Goal: Task Accomplishment & Management: Complete application form

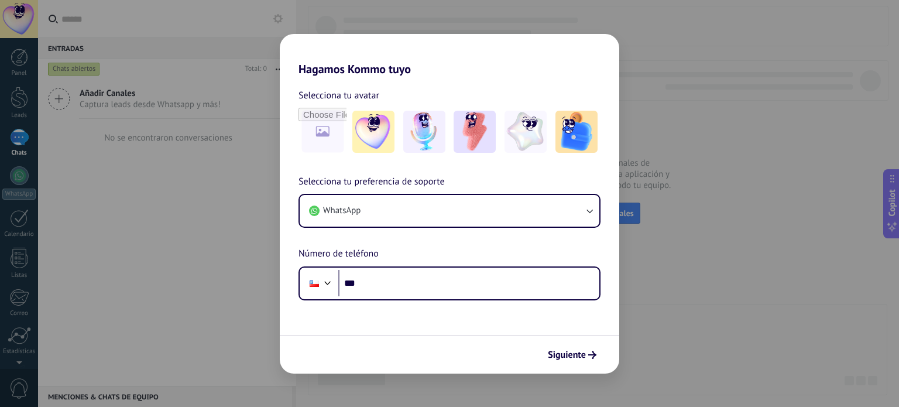
click at [675, 116] on div "Hagamos Kommo tuyo Selecciona tu avatar Selecciona tu preferencia de soporte Wh…" at bounding box center [449, 203] width 899 height 407
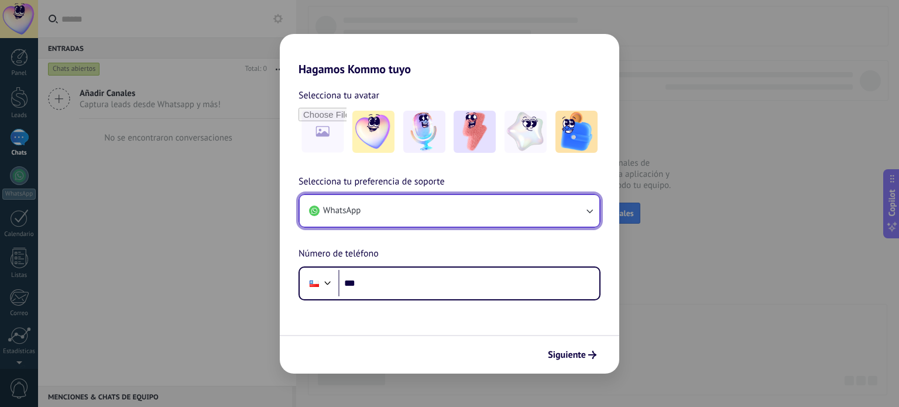
click at [449, 218] on button "WhatsApp" at bounding box center [450, 211] width 300 height 32
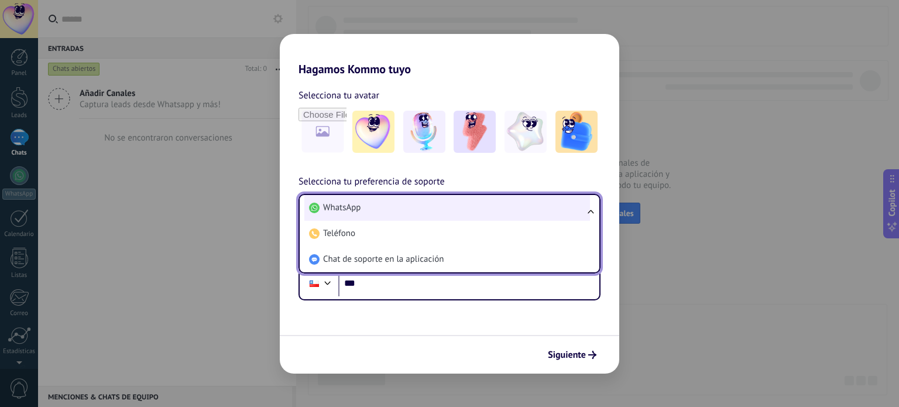
click at [542, 204] on li "WhatsApp" at bounding box center [447, 208] width 286 height 26
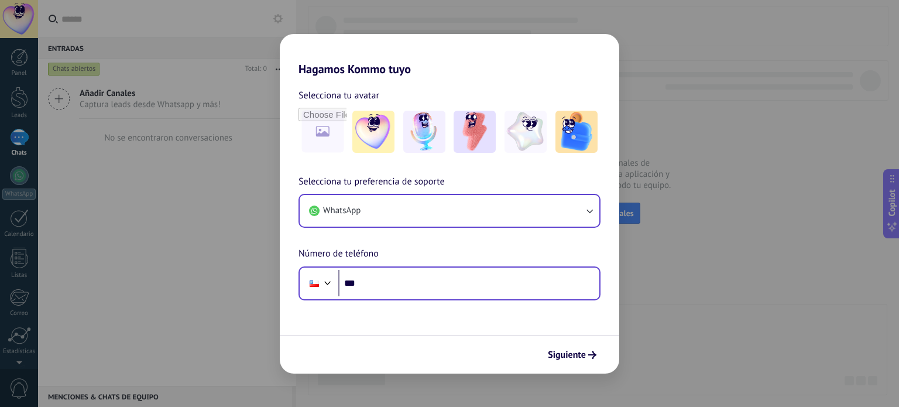
click at [421, 297] on div "Phone ***" at bounding box center [449, 283] width 302 height 34
click at [335, 283] on div "Phone ***" at bounding box center [449, 283] width 302 height 34
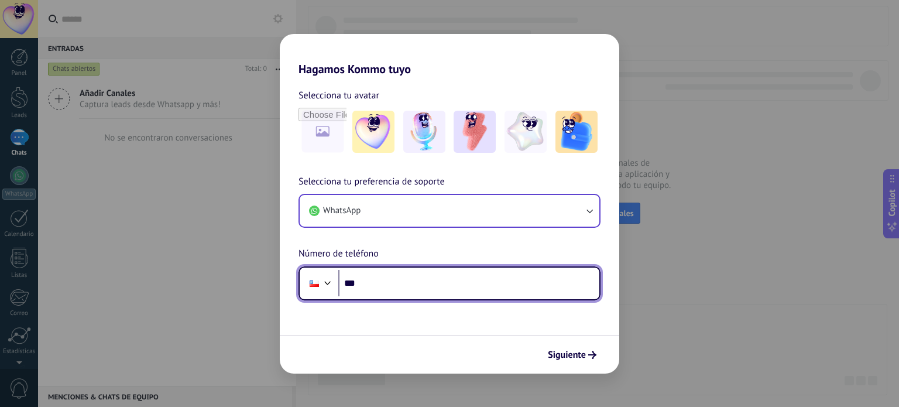
click at [324, 285] on div at bounding box center [328, 281] width 14 height 14
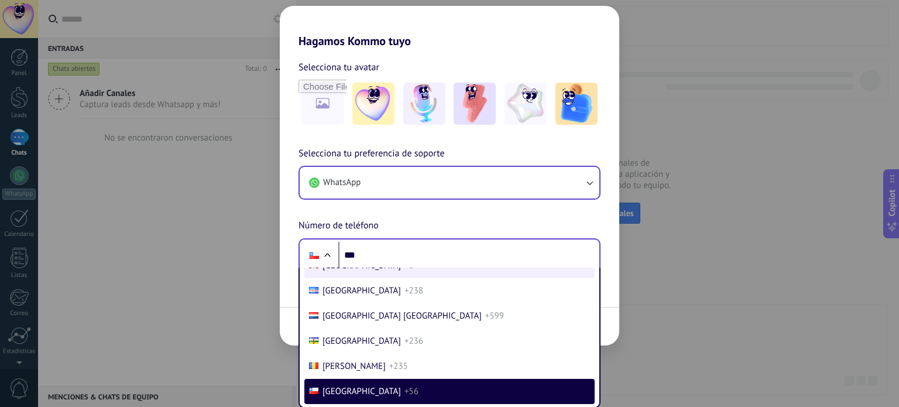
scroll to position [5048, 0]
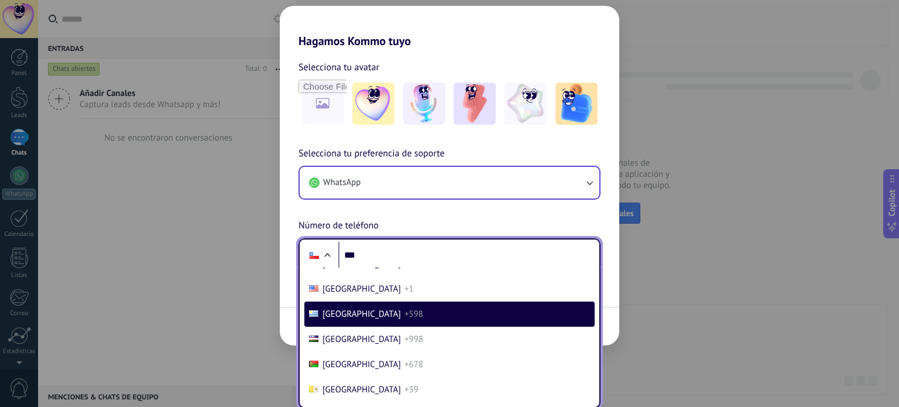
click at [387, 326] on li "[GEOGRAPHIC_DATA] +598" at bounding box center [449, 313] width 290 height 25
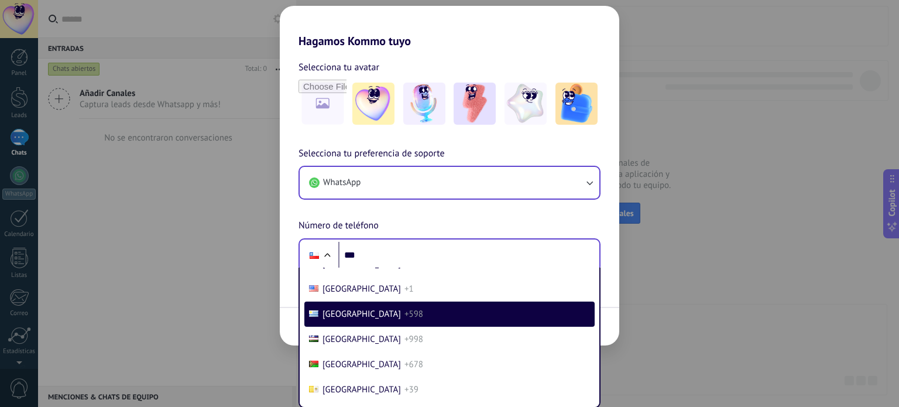
scroll to position [0, 0]
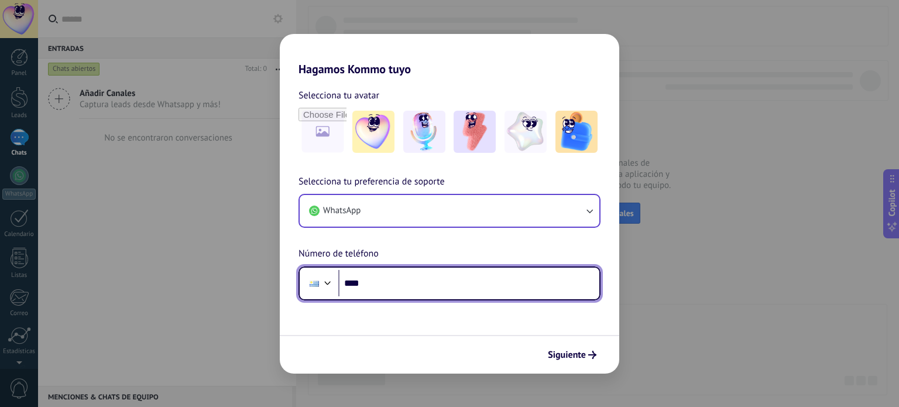
click at [413, 277] on input "***" at bounding box center [468, 283] width 261 height 27
type input "**********"
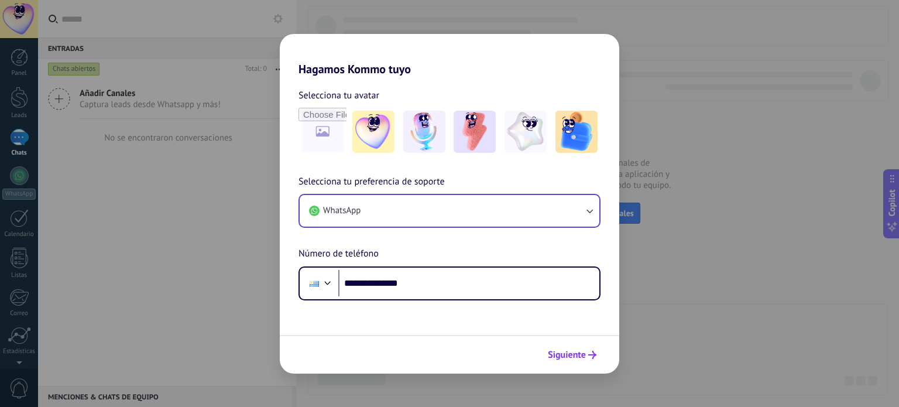
click at [592, 350] on icon "submit" at bounding box center [592, 354] width 8 height 8
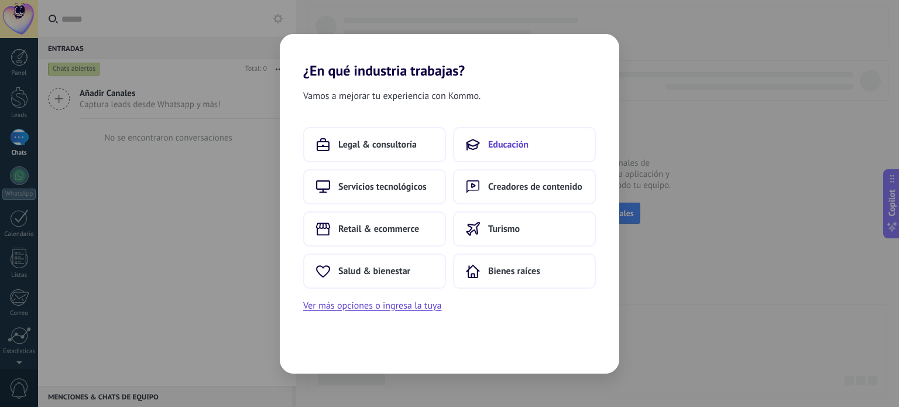
click at [520, 132] on button "Educación" at bounding box center [524, 144] width 143 height 35
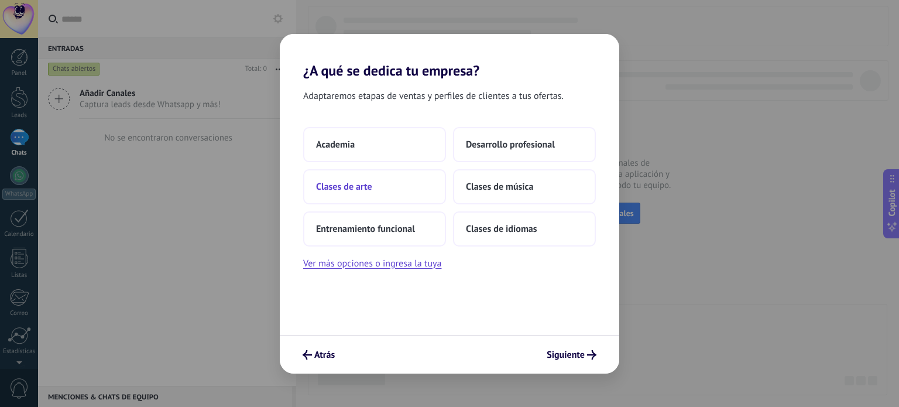
click at [369, 191] on span "Clases de arte" at bounding box center [344, 187] width 56 height 12
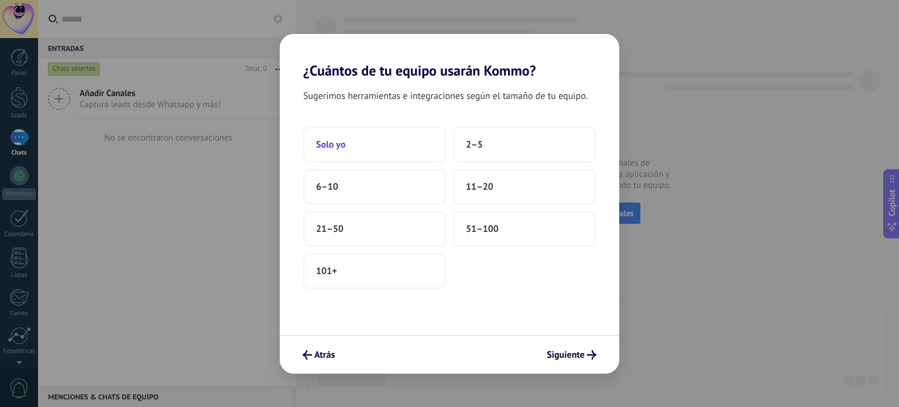
click at [328, 149] on span "Solo yo" at bounding box center [330, 145] width 29 height 12
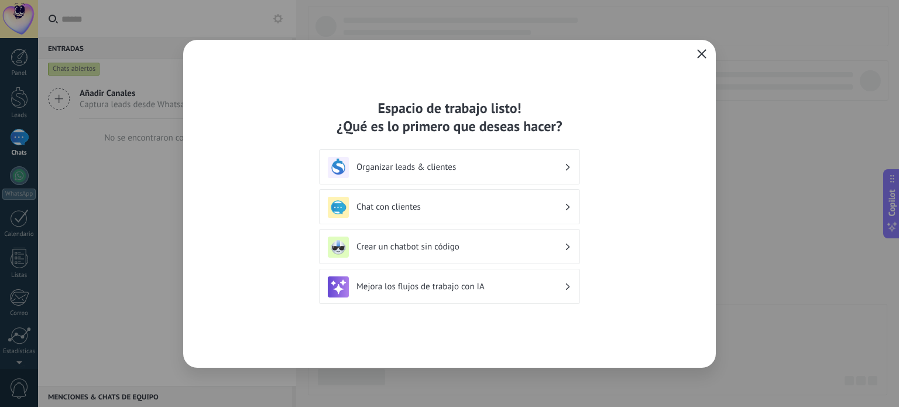
click at [704, 49] on button "button" at bounding box center [701, 54] width 15 height 16
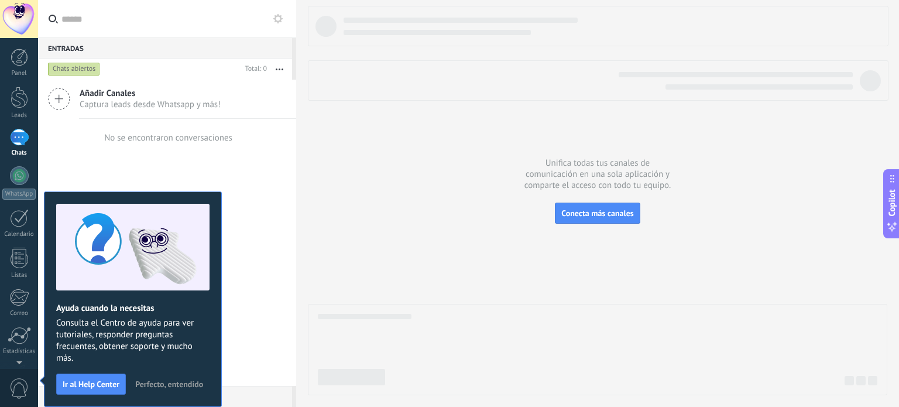
click at [177, 380] on span "Perfecto, entendido" at bounding box center [169, 384] width 68 height 8
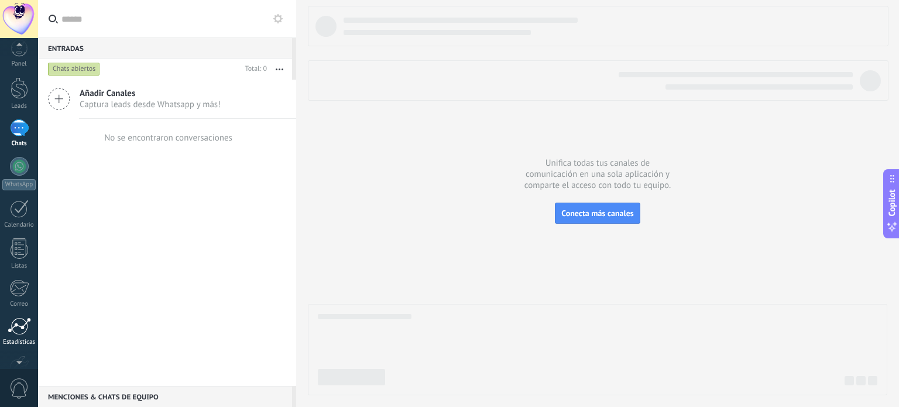
scroll to position [13, 0]
click at [19, 288] on div at bounding box center [18, 285] width 19 height 18
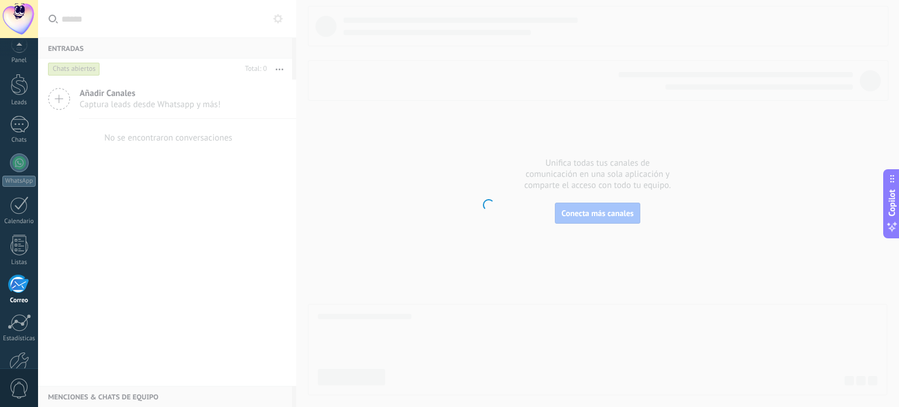
scroll to position [80, 0]
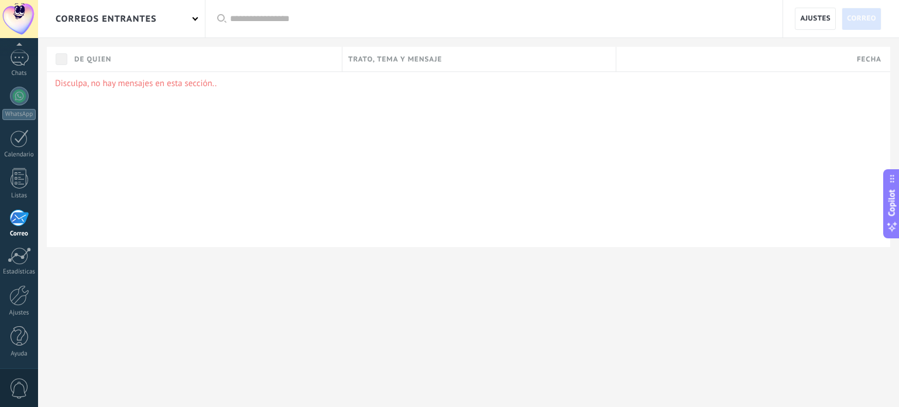
click at [125, 63] on div "De quien" at bounding box center [204, 59] width 273 height 25
click at [223, 15] on use at bounding box center [221, 18] width 9 height 9
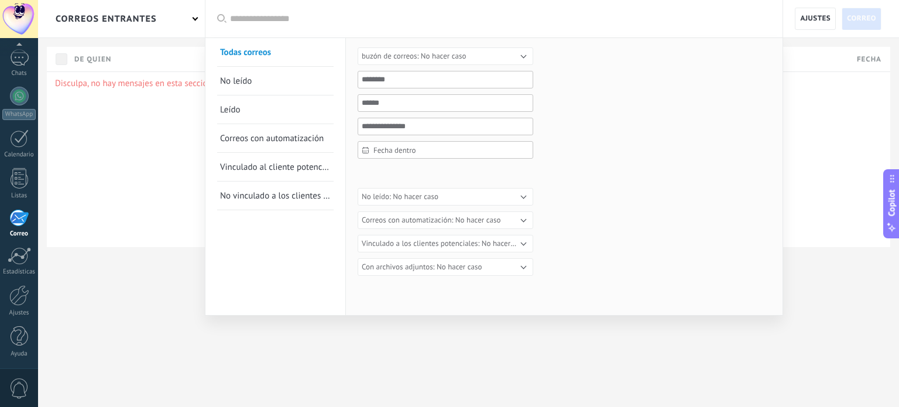
click at [194, 18] on div at bounding box center [449, 203] width 899 height 407
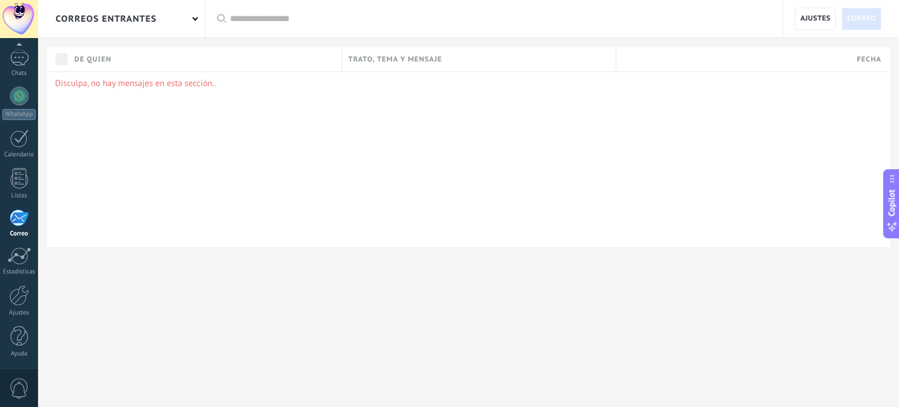
click at [196, 18] on span at bounding box center [195, 18] width 6 height 6
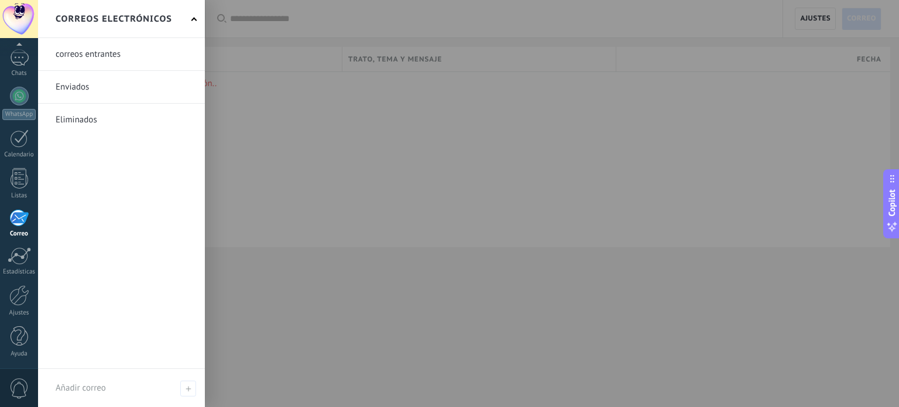
click at [196, 18] on div "Correos electrónicos" at bounding box center [121, 19] width 167 height 38
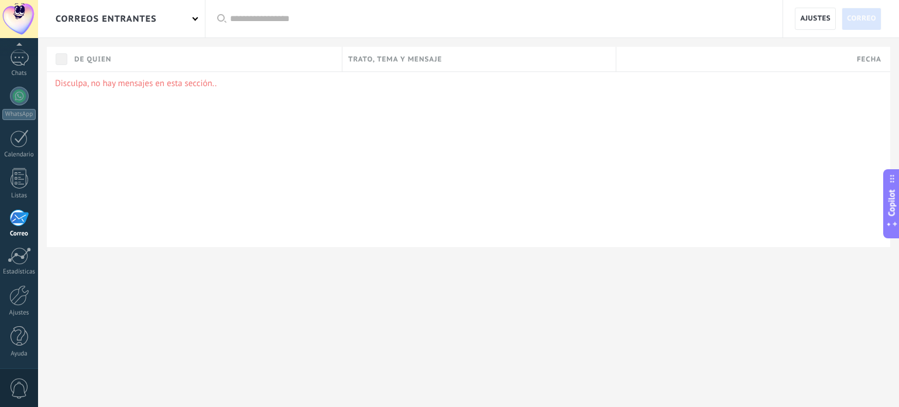
click at [898, 208] on button "Copilot" at bounding box center [891, 203] width 16 height 69
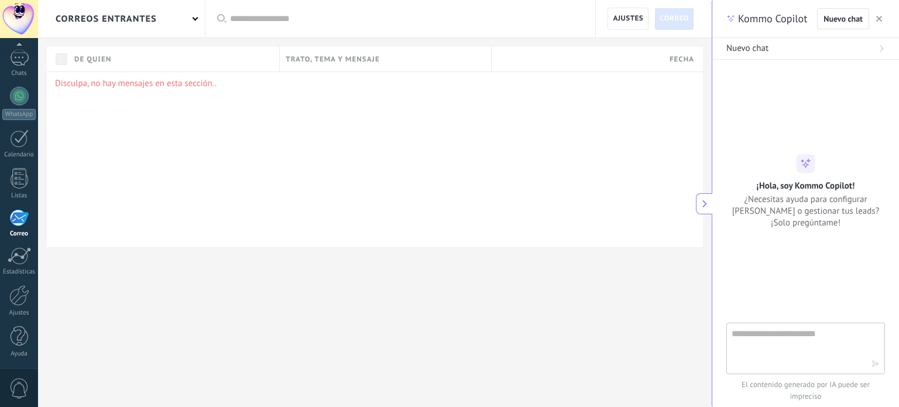
click at [886, 20] on div "Kommo Copilot Nuevo chat" at bounding box center [805, 19] width 187 height 38
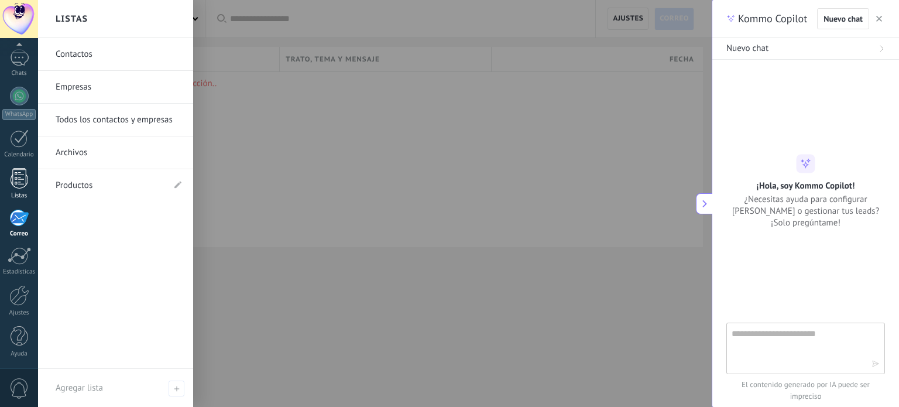
click at [21, 182] on div at bounding box center [20, 178] width 18 height 20
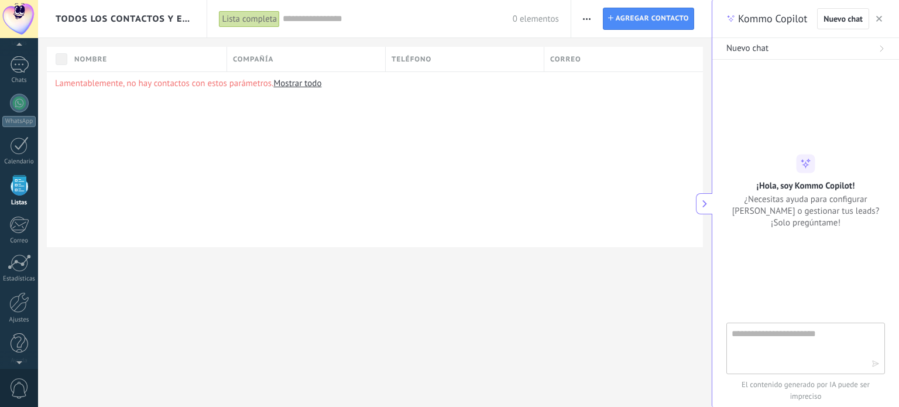
scroll to position [72, 0]
click at [874, 18] on button "button" at bounding box center [879, 19] width 12 height 14
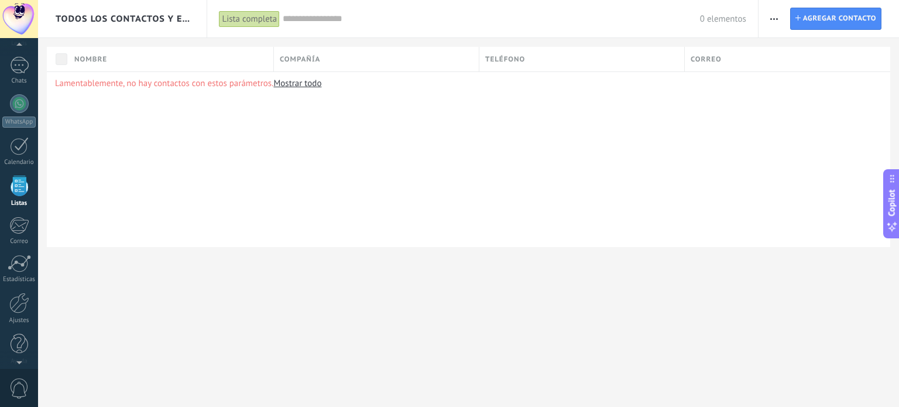
click at [775, 20] on span "button" at bounding box center [774, 19] width 8 height 22
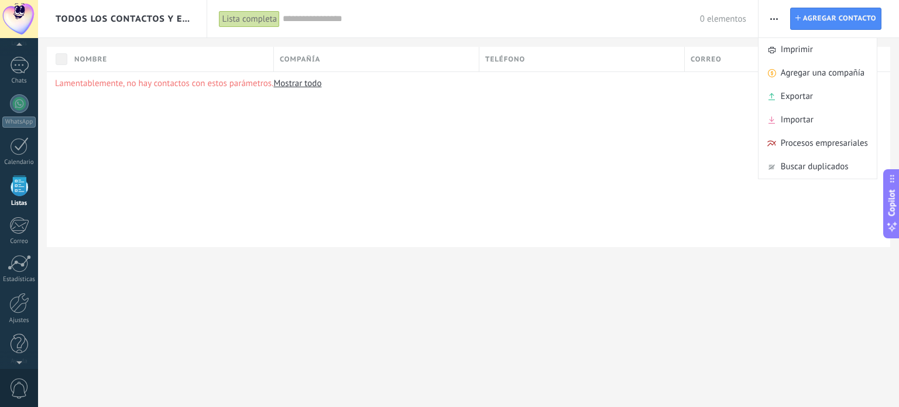
click at [558, 161] on div "Lamentablemente, no hay contactos con estos parámetros. Mostrar todo" at bounding box center [468, 159] width 843 height 176
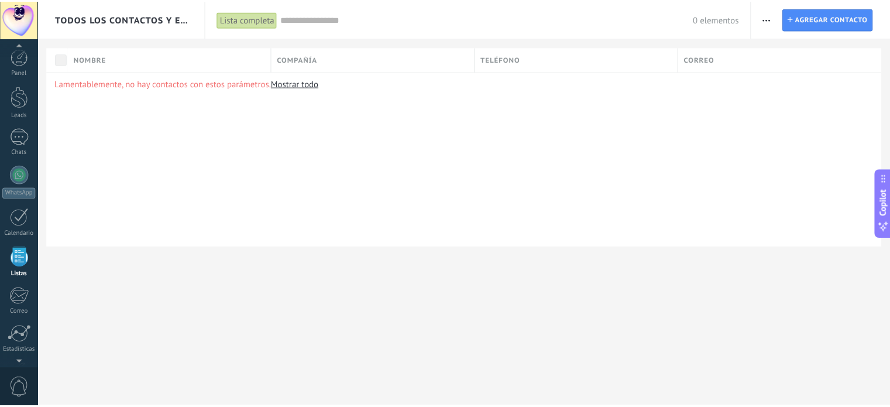
scroll to position [0, 0]
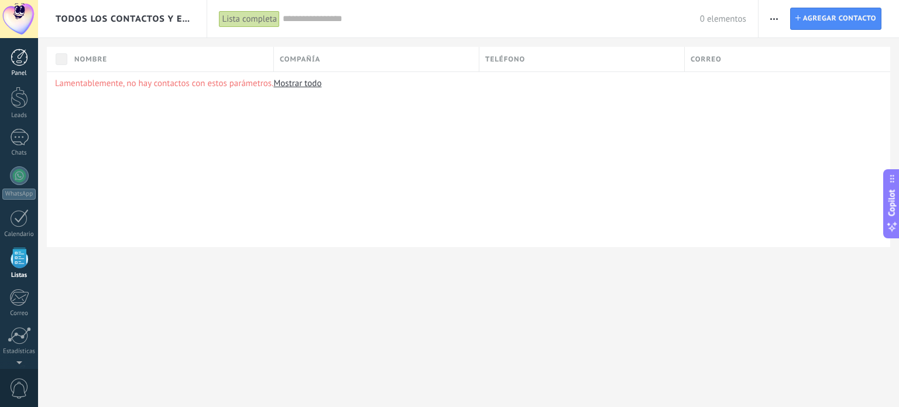
click at [21, 61] on div at bounding box center [20, 58] width 18 height 18
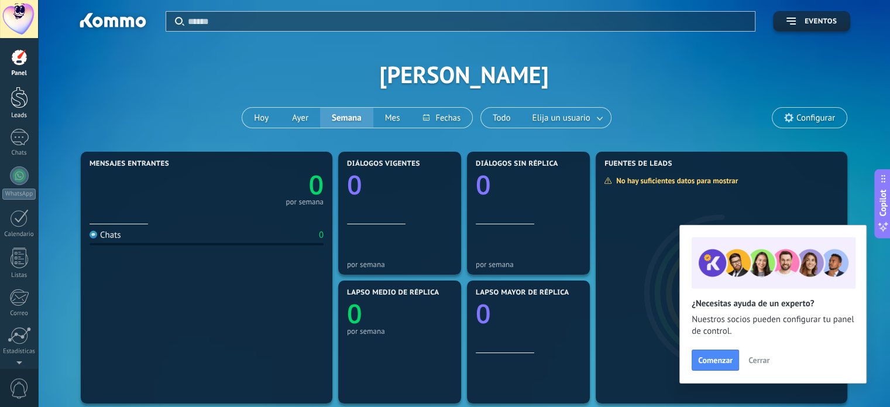
click at [21, 104] on div at bounding box center [20, 98] width 18 height 22
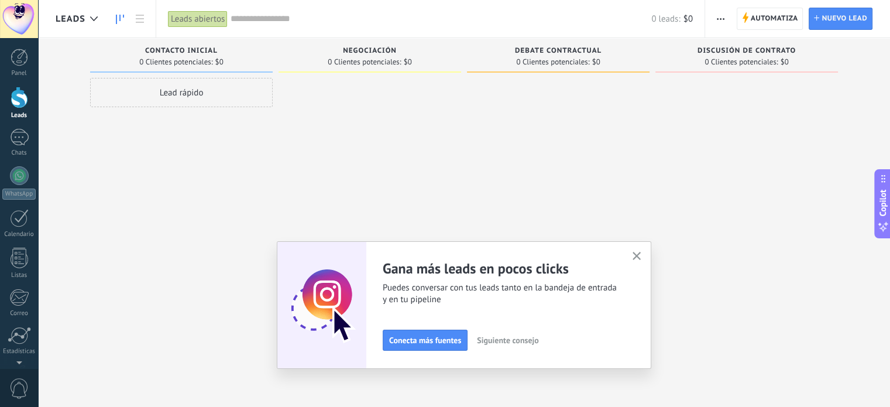
click at [641, 255] on use "button" at bounding box center [636, 256] width 9 height 9
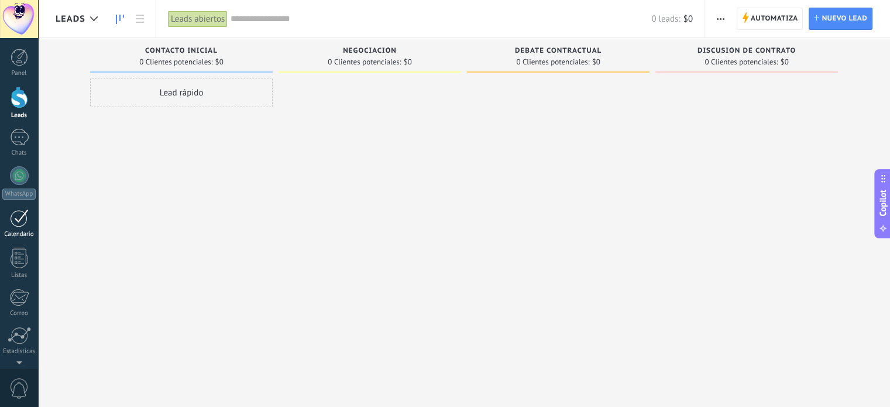
click at [25, 215] on div at bounding box center [19, 218] width 19 height 18
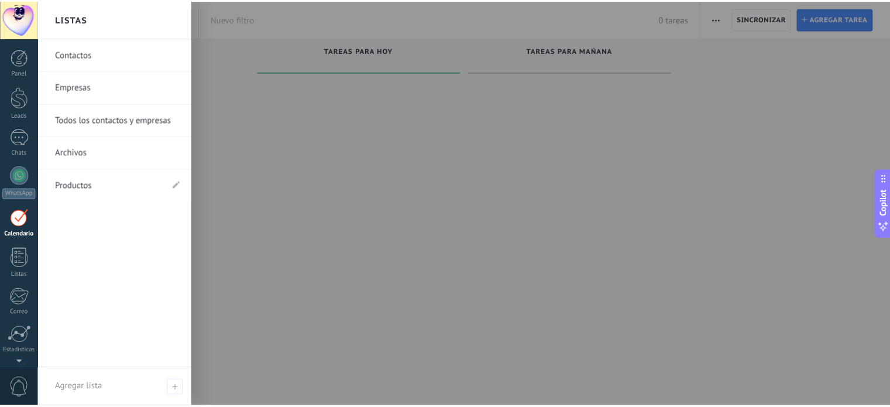
scroll to position [33, 0]
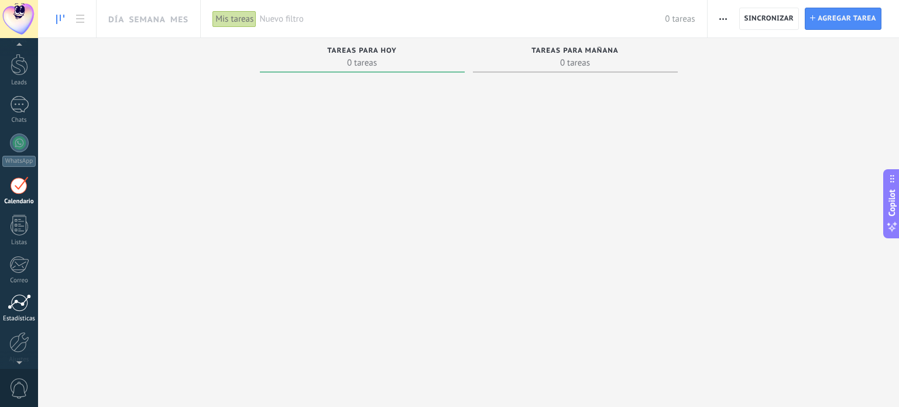
click at [27, 310] on div at bounding box center [19, 303] width 23 height 18
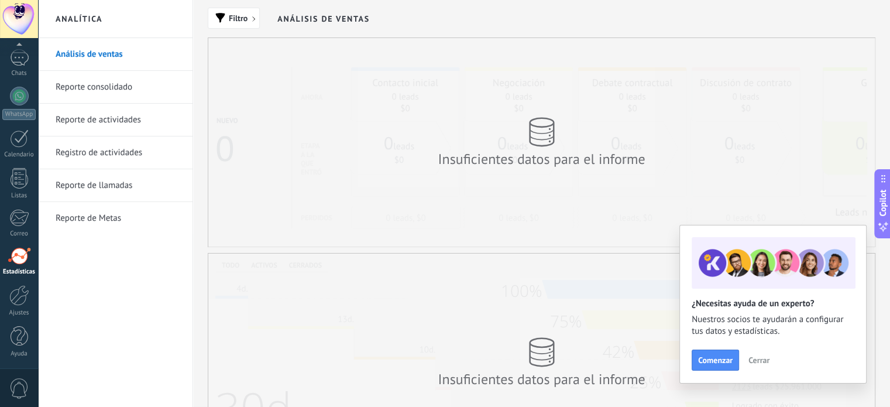
click at [374, 18] on div "Filtro Análisis de ventas" at bounding box center [542, 18] width 668 height 37
click at [28, 26] on div at bounding box center [19, 19] width 38 height 38
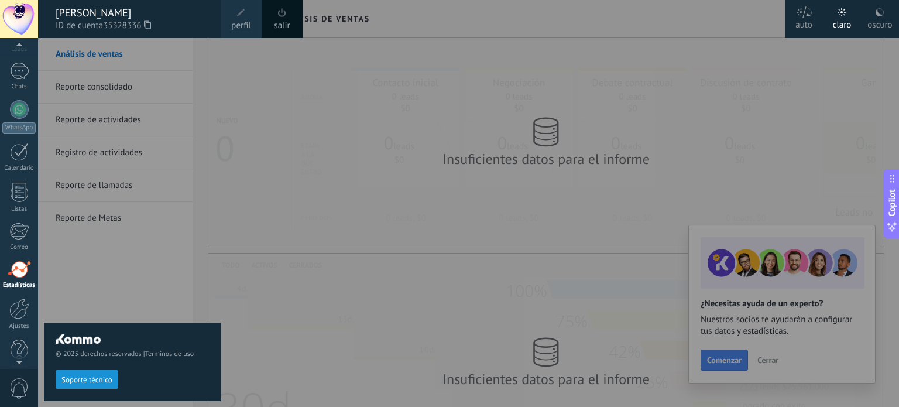
click at [84, 13] on div "[PERSON_NAME]" at bounding box center [132, 12] width 153 height 13
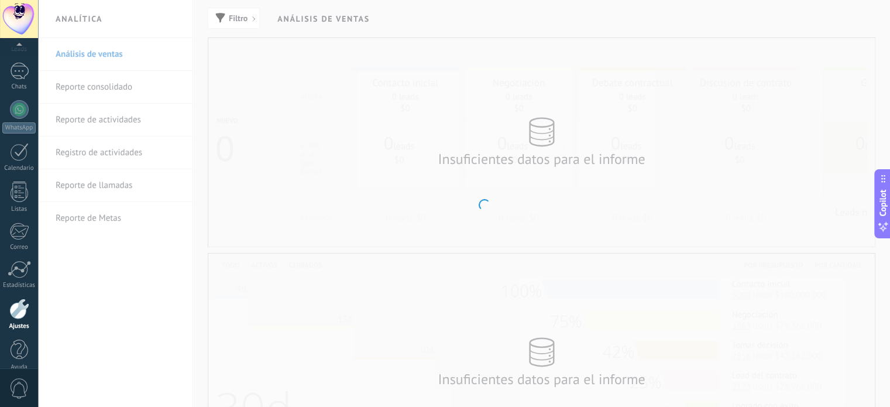
scroll to position [80, 0]
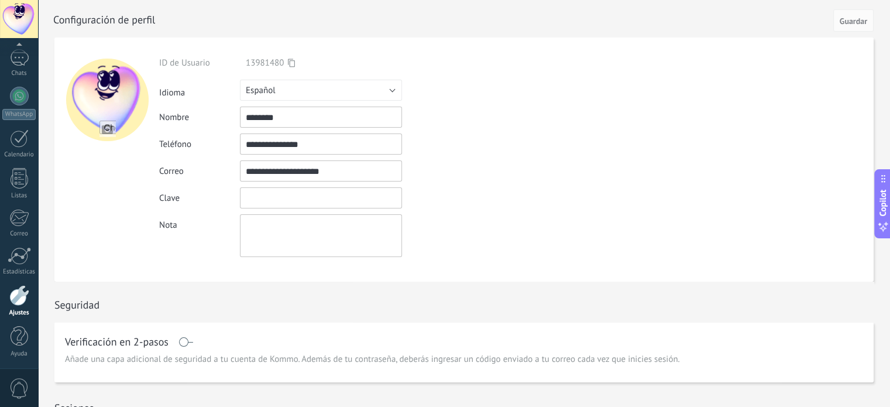
click at [262, 202] on input "textbox" at bounding box center [321, 197] width 162 height 21
click at [22, 65] on div at bounding box center [20, 58] width 18 height 18
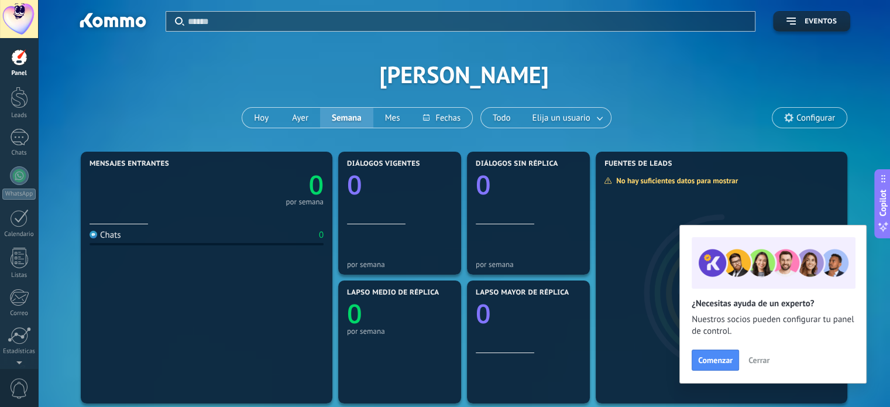
click at [758, 364] on span "Cerrar" at bounding box center [758, 360] width 21 height 8
